Goal: Task Accomplishment & Management: Complete application form

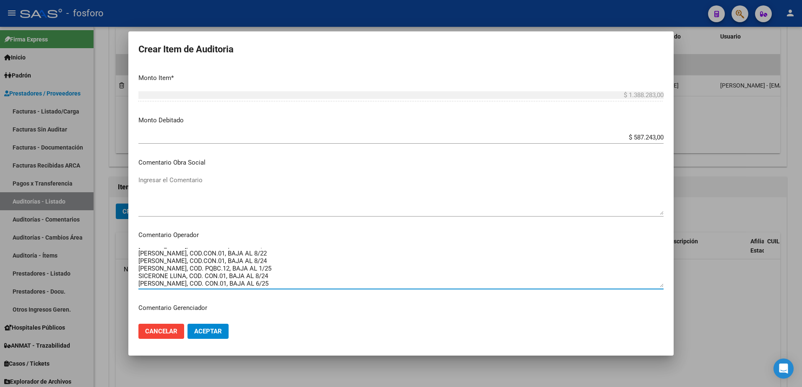
scroll to position [37, 0]
click at [215, 277] on textarea "SE DEBITAN LAS SIGUIENTES PRESTACIONES: [PERSON_NAME], COD.CON.01, BAJA AL 5/25…" at bounding box center [400, 267] width 525 height 39
click at [274, 276] on textarea "SE DEBITAN LAS SIGUIENTES PRESTACIONES: [PERSON_NAME], COD.CON.01, BAJA AL 5/25…" at bounding box center [400, 267] width 525 height 39
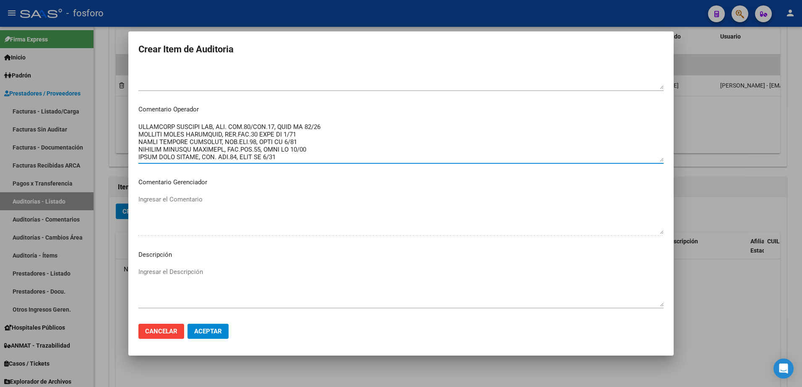
scroll to position [461, 0]
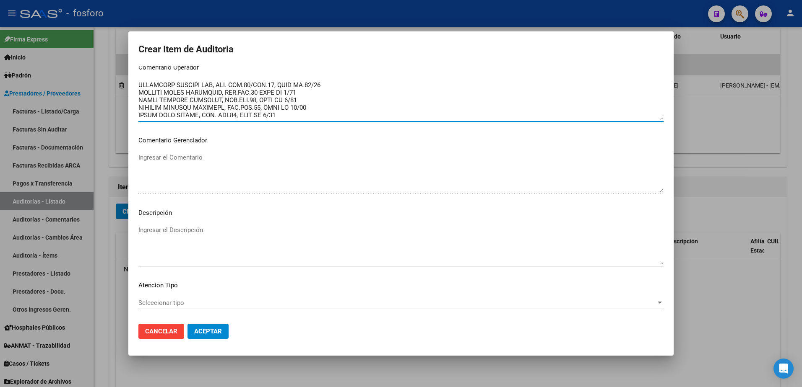
type textarea "SE DEBITAN LAS SIGUIENTES PRESTACIONES: [PERSON_NAME], COD.CON.01, BAJA AL 5/25…"
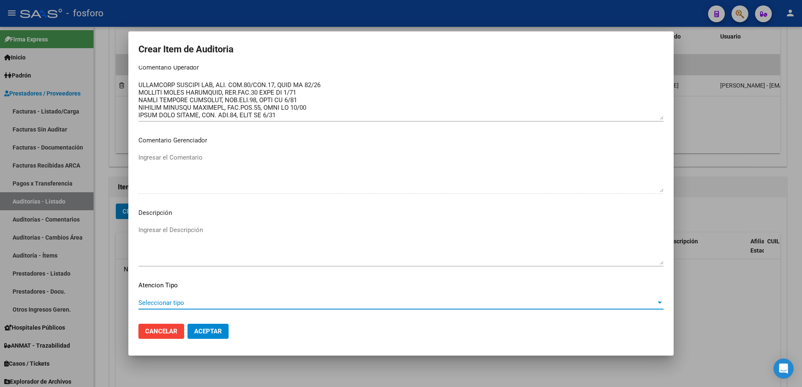
click at [160, 303] on span "Seleccionar tipo" at bounding box center [396, 303] width 517 height 8
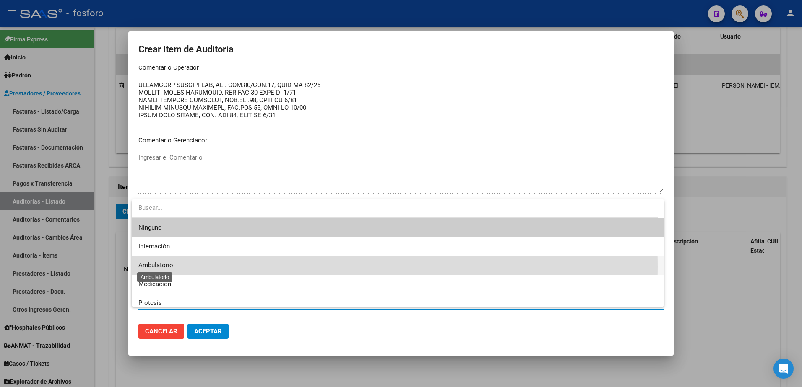
click at [160, 267] on span "Ambulatorio" at bounding box center [155, 266] width 35 height 8
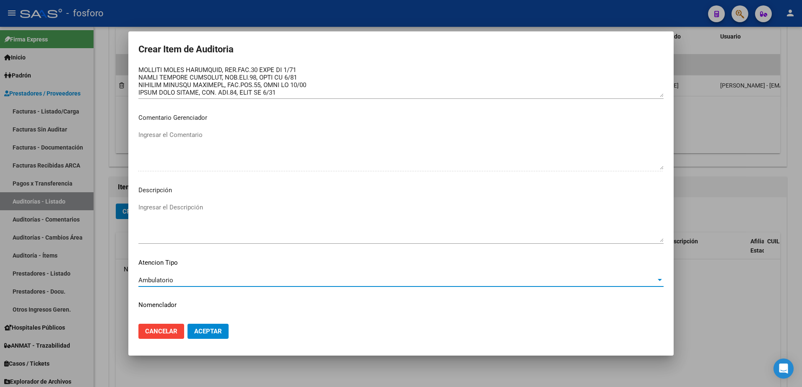
scroll to position [503, 0]
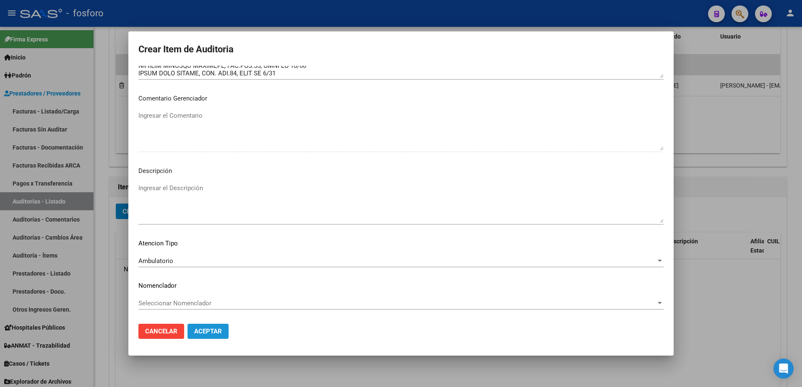
click at [208, 330] on span "Aceptar" at bounding box center [208, 332] width 28 height 8
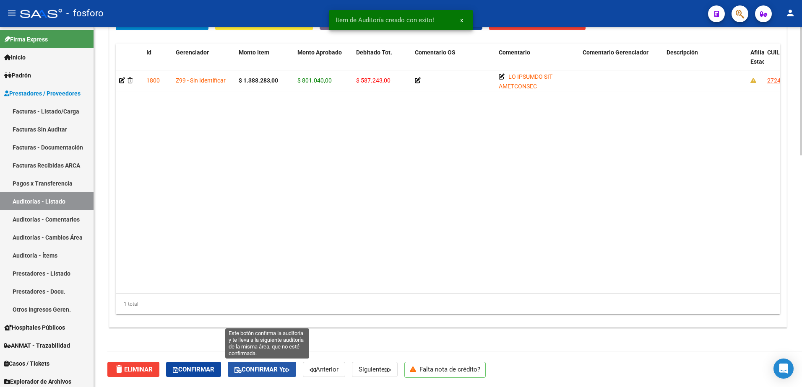
click at [275, 372] on span "Confirmar y" at bounding box center [261, 370] width 55 height 8
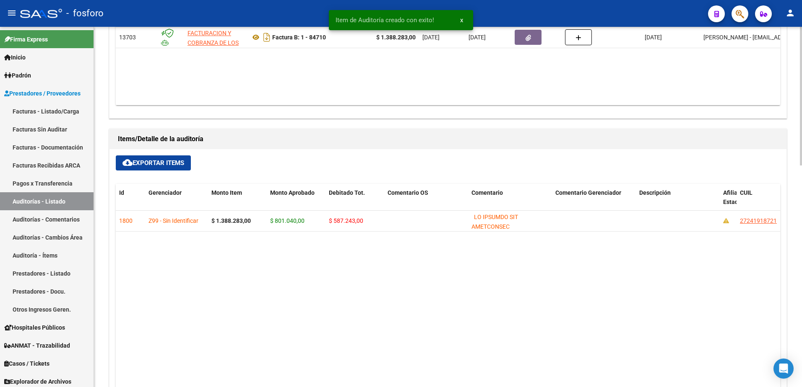
type input "202509"
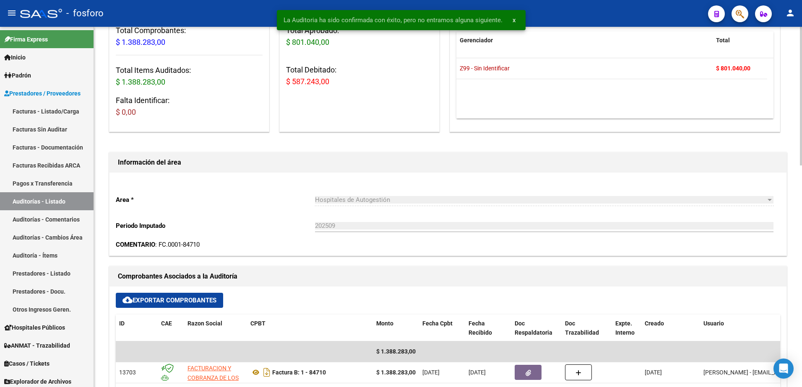
scroll to position [0, 0]
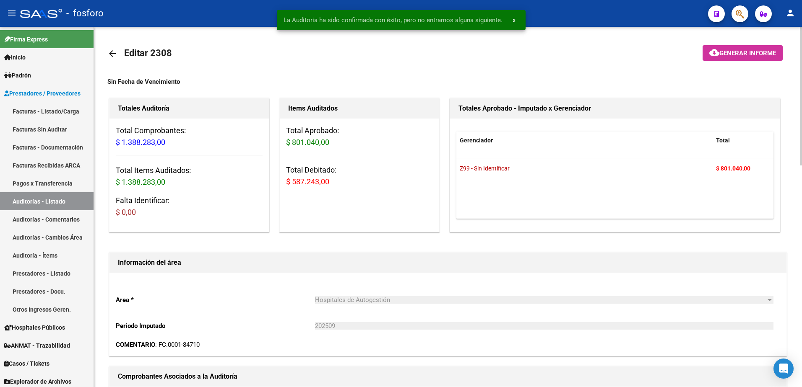
click at [715, 51] on mat-icon "cloud_download" at bounding box center [714, 52] width 10 height 10
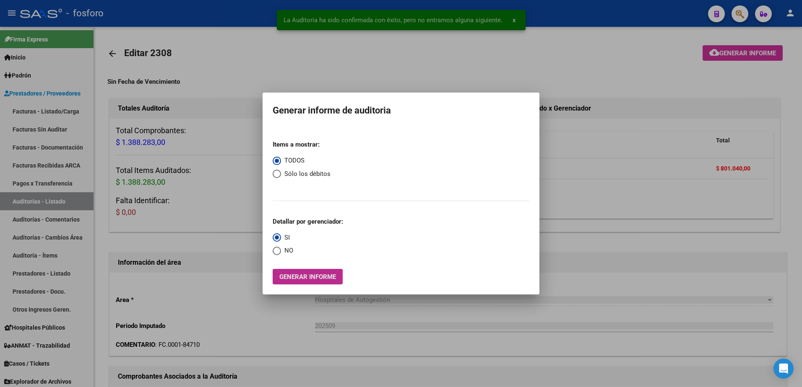
click at [323, 274] on span "Generar informe" at bounding box center [307, 277] width 57 height 8
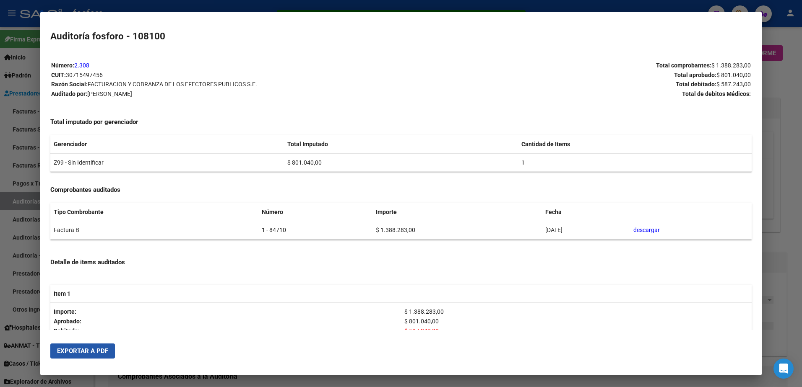
click at [88, 350] on span "Exportar a PDF" at bounding box center [82, 352] width 51 height 8
